Goal: Find specific page/section: Find specific page/section

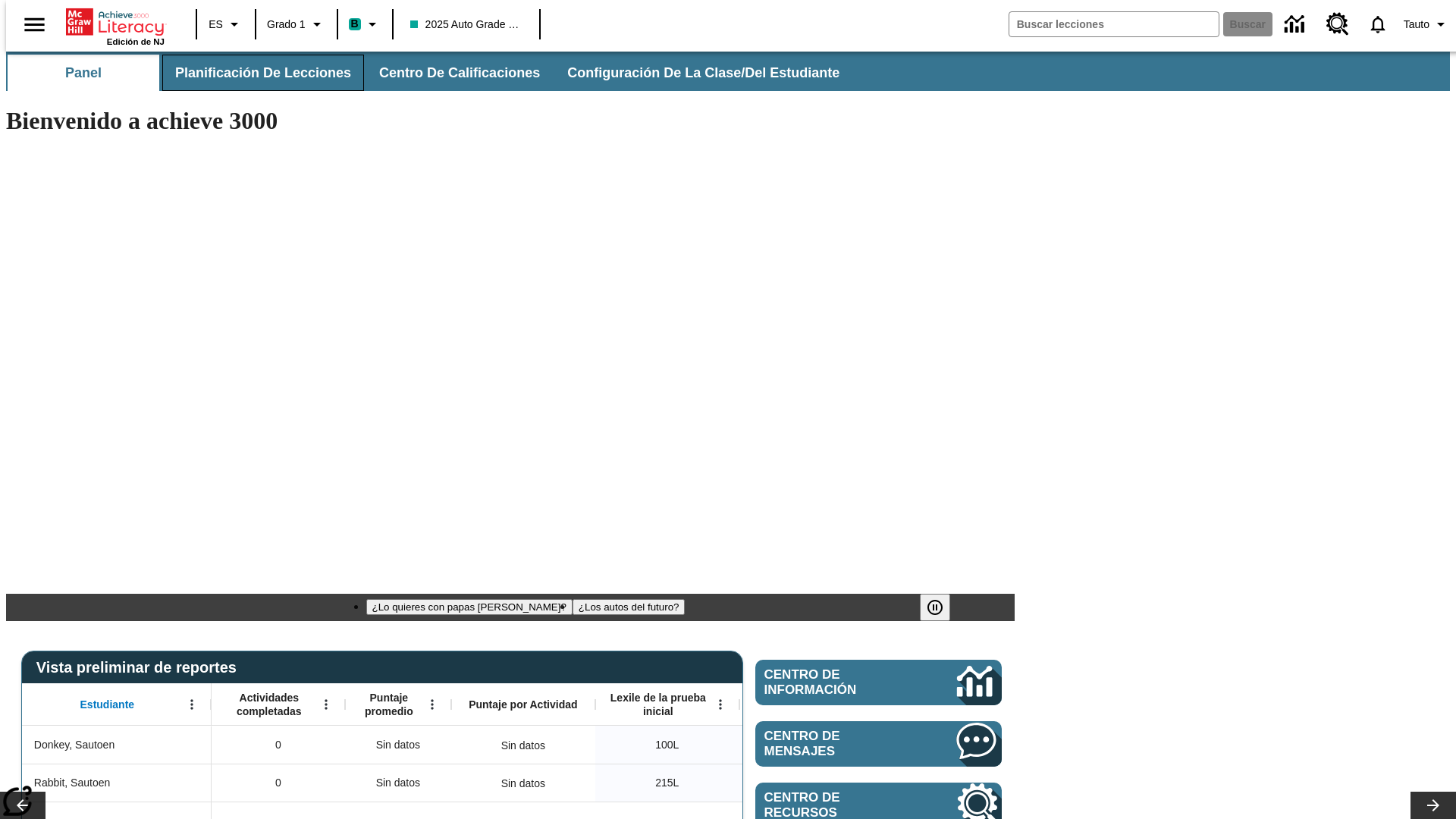
click at [254, 73] on span "Planificación de lecciones" at bounding box center [263, 73] width 176 height 17
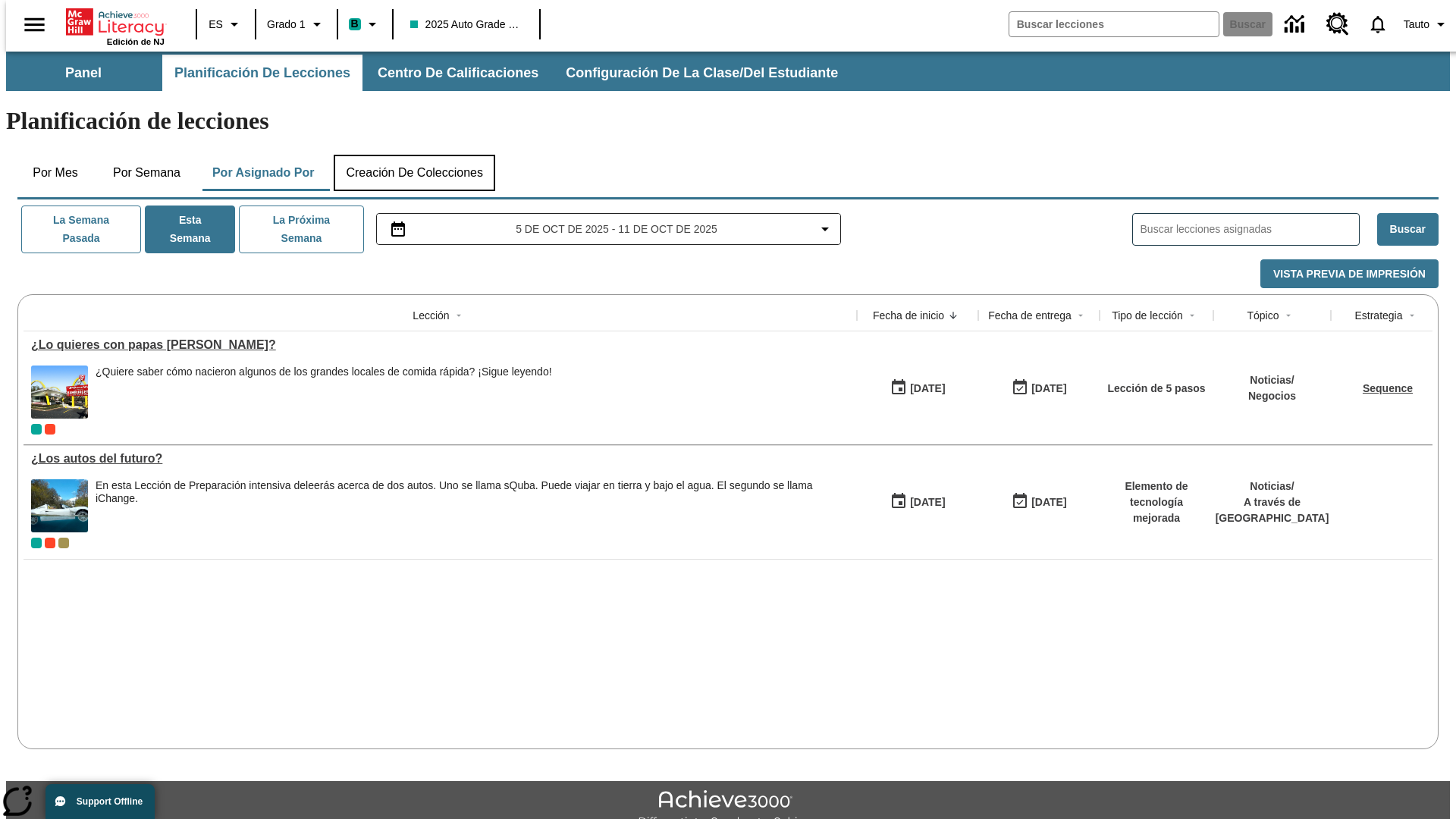
click at [414, 154] on button "Creación de colecciones" at bounding box center [414, 173] width 162 height 36
